Goal: Task Accomplishment & Management: Complete application form

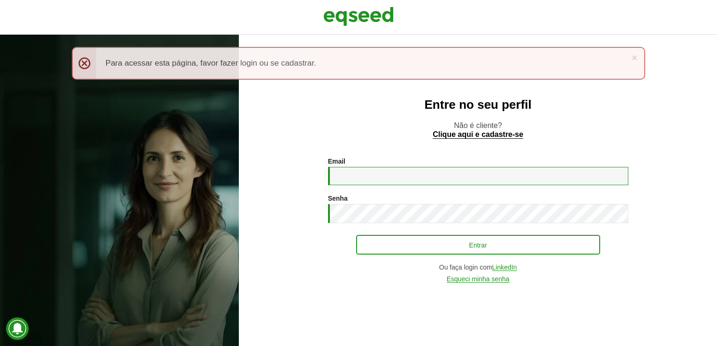
type input "**********"
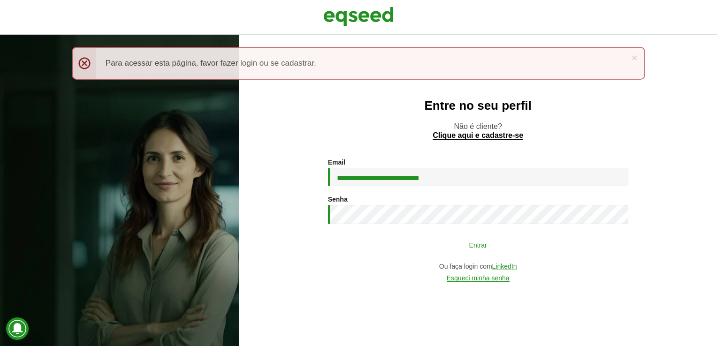
click at [468, 250] on button "Entrar" at bounding box center [478, 245] width 244 height 18
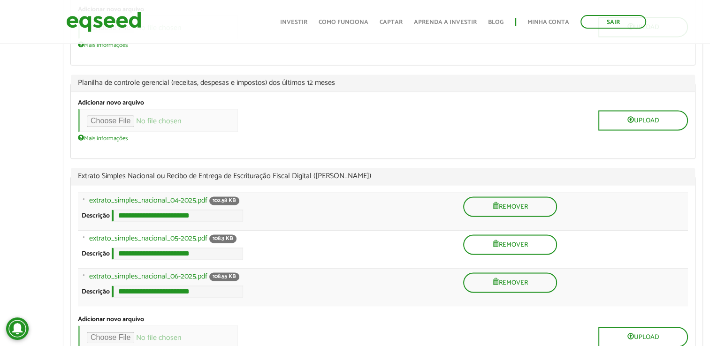
scroll to position [1407, 0]
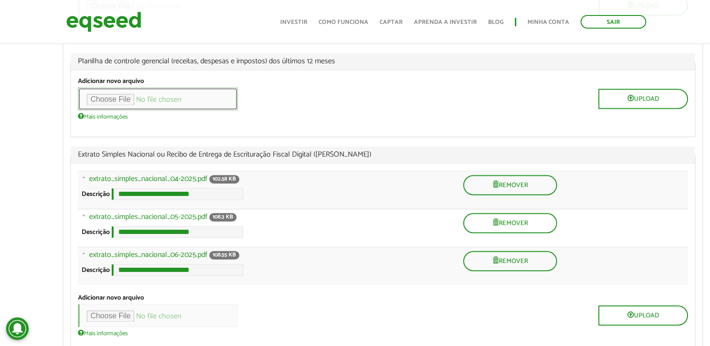
click at [122, 110] on input "file" at bounding box center [158, 98] width 160 height 23
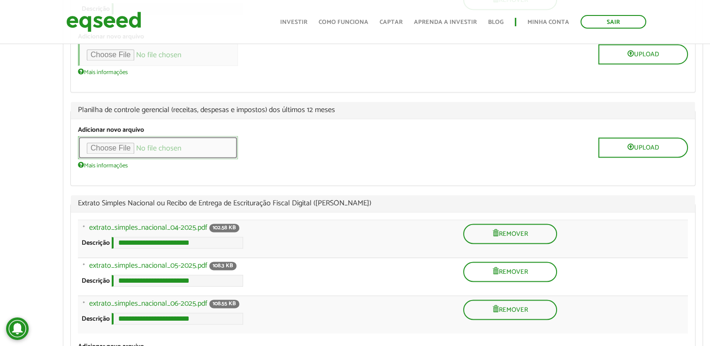
scroll to position [1343, 0]
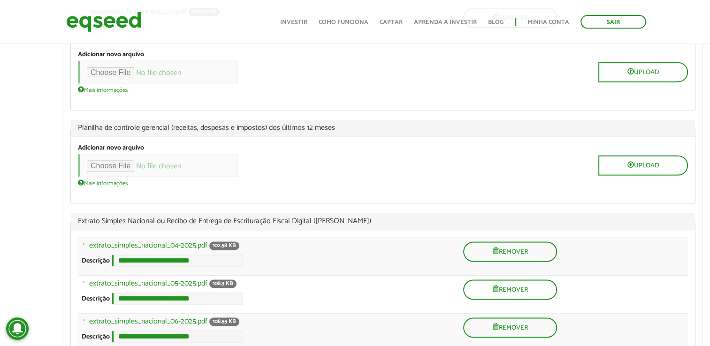
scroll to position [1360, 0]
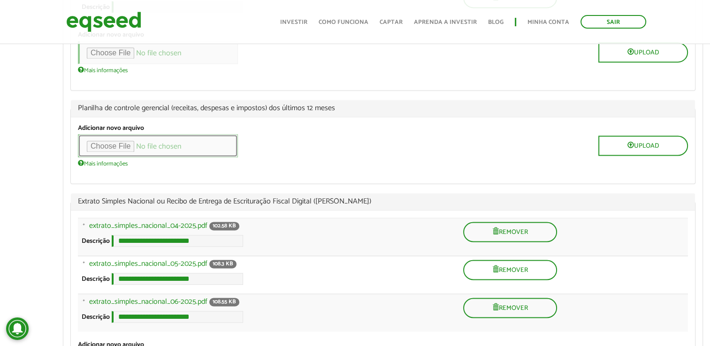
click at [118, 157] on input "file" at bounding box center [158, 145] width 160 height 23
click at [115, 157] on input "file" at bounding box center [158, 145] width 160 height 23
type input "**********"
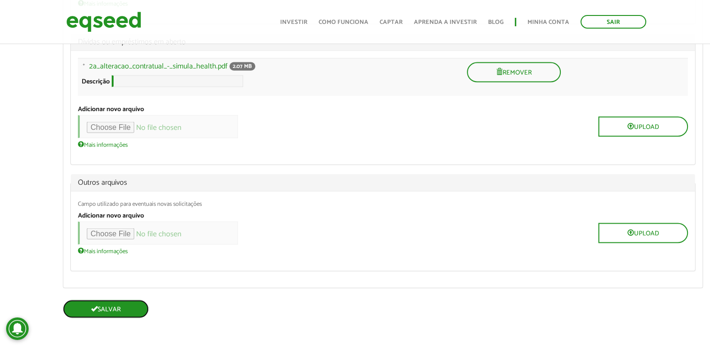
scroll to position [1764, 0]
click at [132, 307] on button "Salvar" at bounding box center [106, 309] width 86 height 18
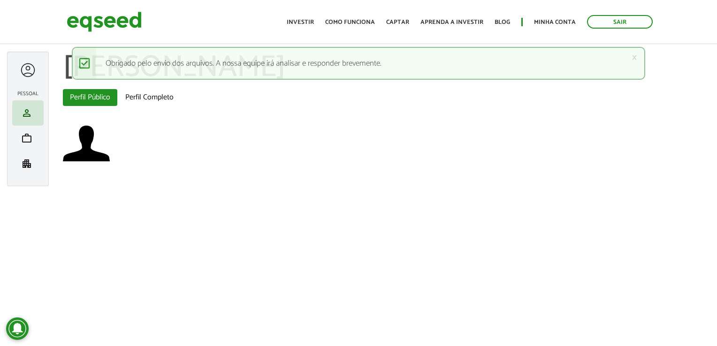
click at [600, 157] on div at bounding box center [386, 144] width 647 height 49
drag, startPoint x: 552, startPoint y: 235, endPoint x: 700, endPoint y: 13, distance: 267.2
click at [554, 224] on article "× Mensagem de status Obrigado pelo envio dos arquivos. A nossa equipe irá anali…" at bounding box center [358, 149] width 717 height 281
